Goal: Find specific page/section: Find specific page/section

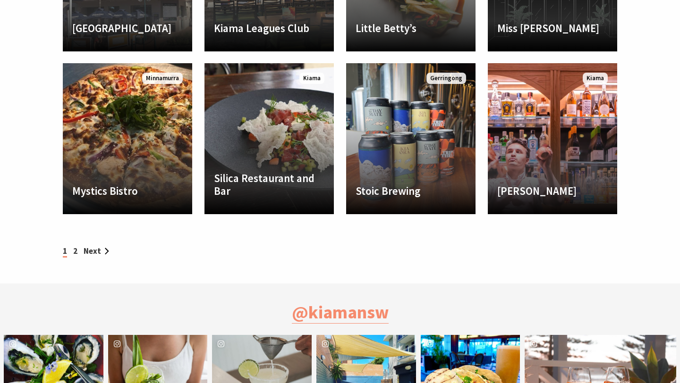
scroll to position [962, 0]
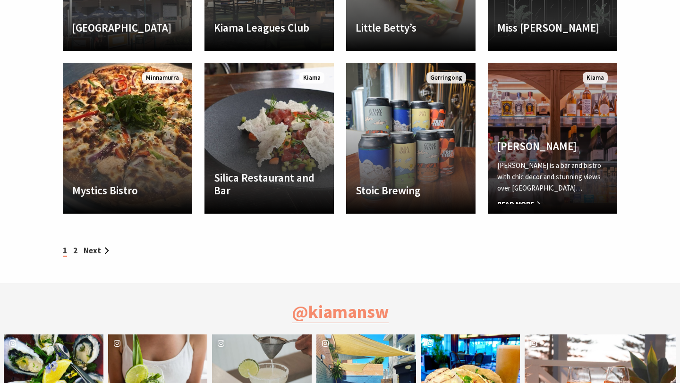
click at [567, 132] on link "Yves Yves is a bar and bistro with chic decor and stunning views over Kiama… Re…" at bounding box center [552, 138] width 129 height 151
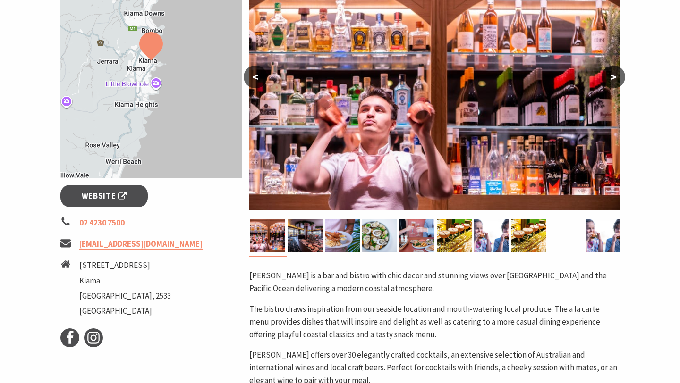
scroll to position [210, 0]
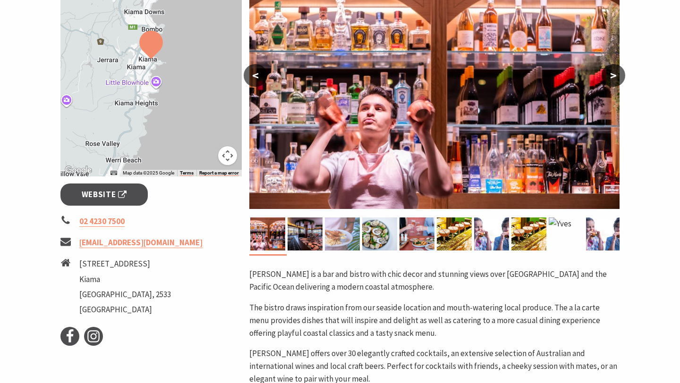
click at [334, 234] on img at bounding box center [342, 234] width 35 height 33
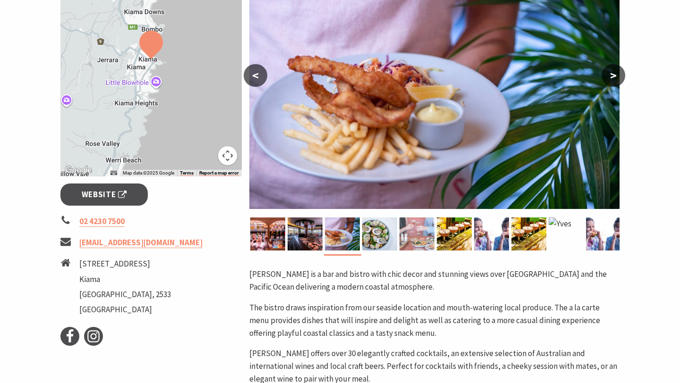
click at [399, 237] on img at bounding box center [416, 234] width 35 height 33
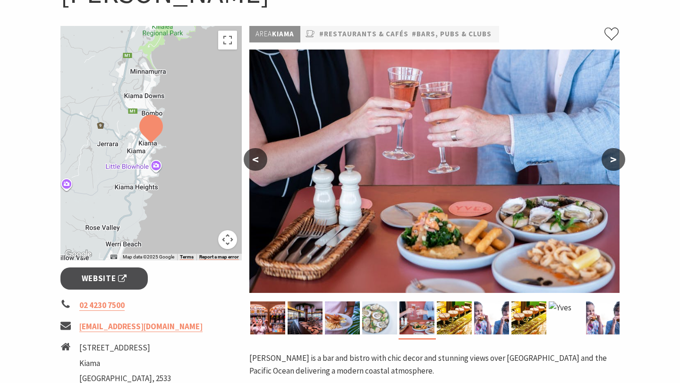
scroll to position [116, 0]
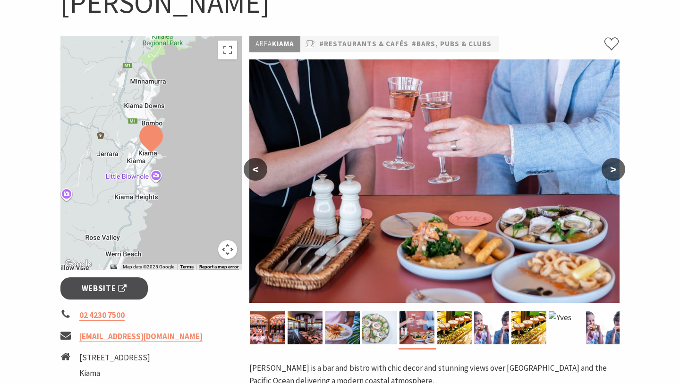
click at [374, 334] on img at bounding box center [379, 328] width 35 height 33
